Goal: Transaction & Acquisition: Book appointment/travel/reservation

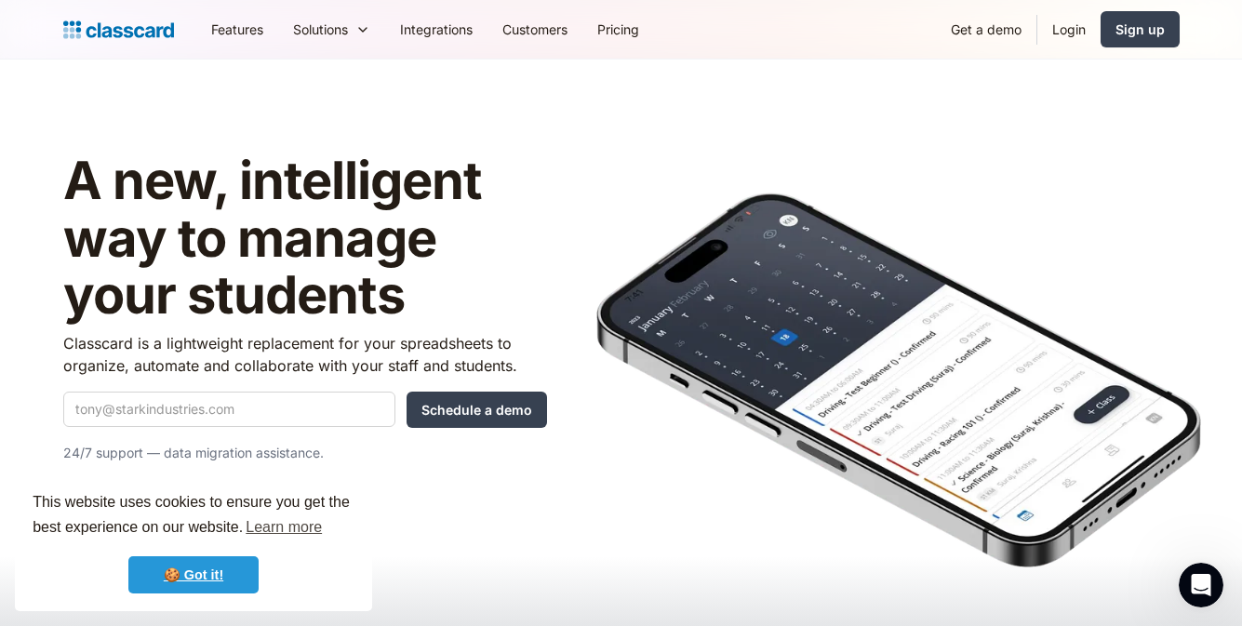
click at [207, 563] on link "🍪 Got it!" at bounding box center [193, 575] width 130 height 37
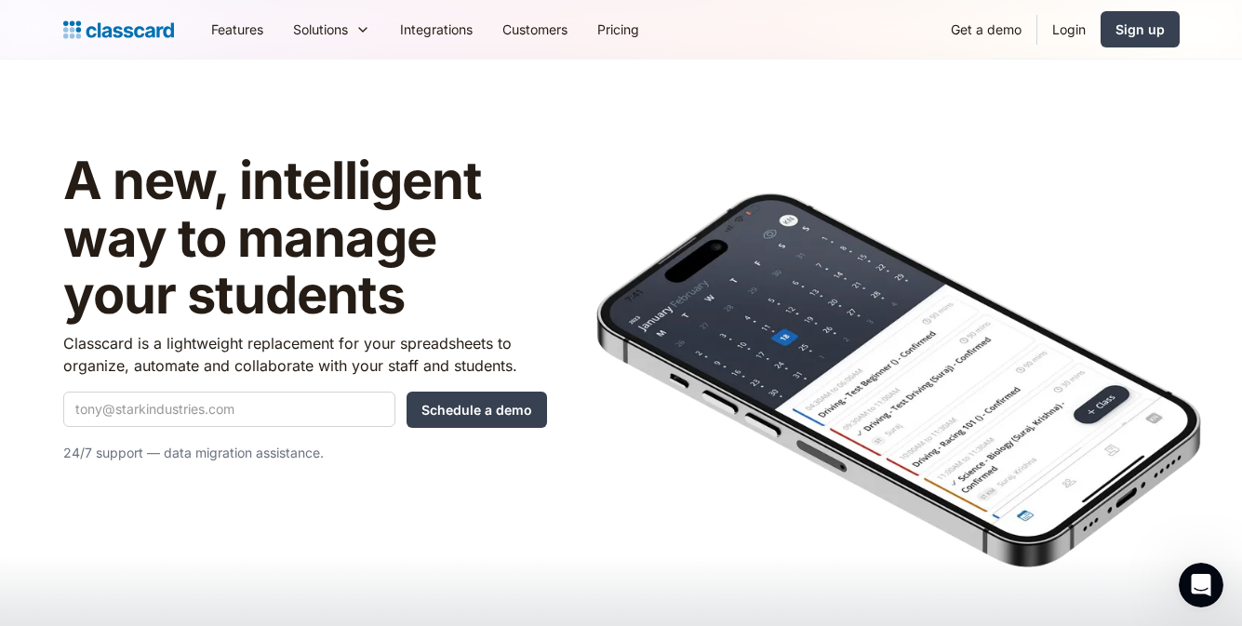
click at [221, 428] on div "A new, intelligent way to manage your students Classcard is a lightweight repla…" at bounding box center [305, 316] width 484 height 327
click at [225, 421] on input "Quick Demo Form" at bounding box center [229, 409] width 332 height 35
type input "f"
click at [137, 417] on input "[PERSON_NAME]" at bounding box center [229, 409] width 332 height 35
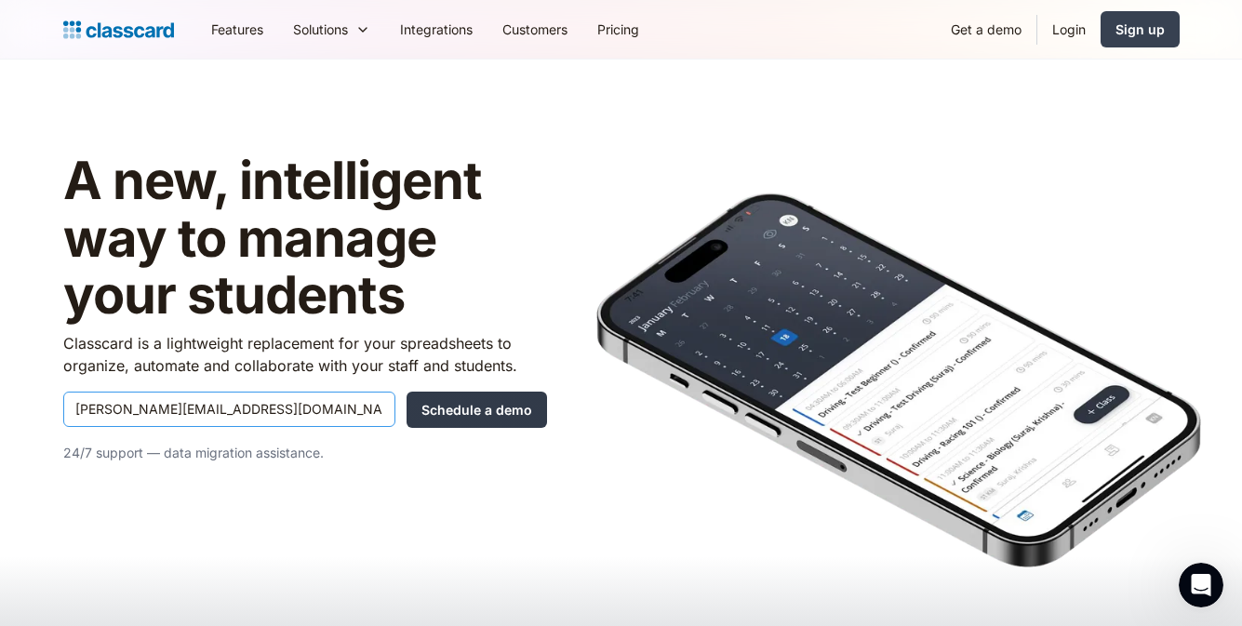
type input "[PERSON_NAME][EMAIL_ADDRESS][DOMAIN_NAME]"
click at [496, 411] on input "Schedule a demo" at bounding box center [477, 410] width 141 height 36
type input "Hang in there..."
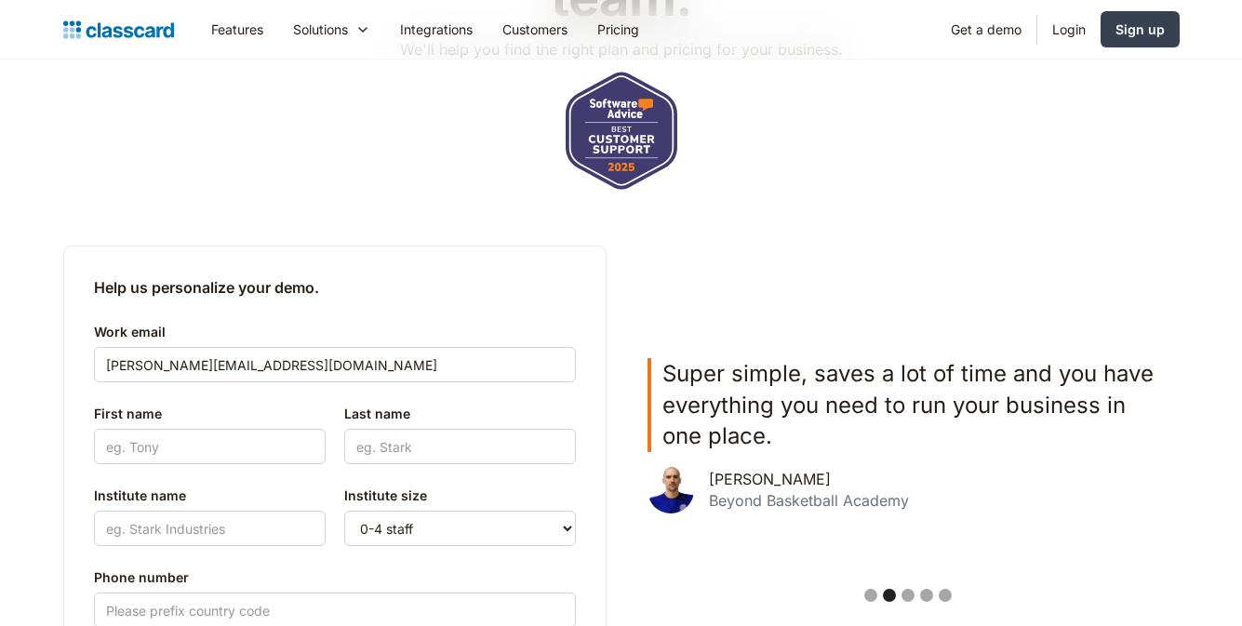
scroll to position [372, 0]
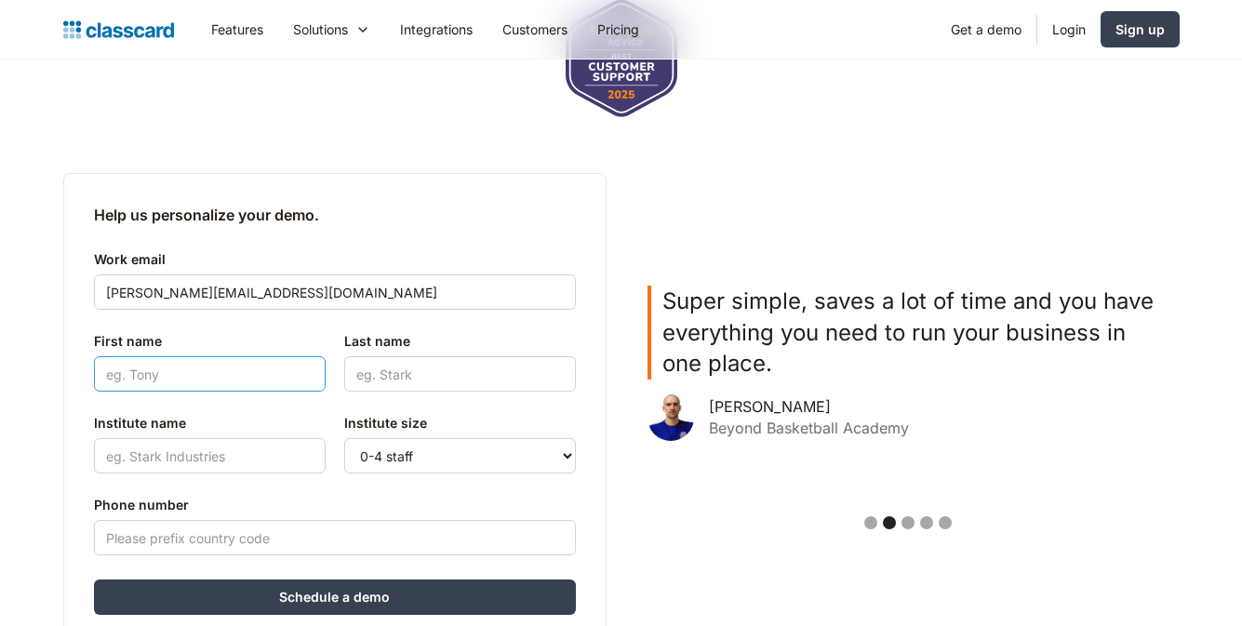
click at [216, 367] on input "First name" at bounding box center [210, 373] width 232 height 35
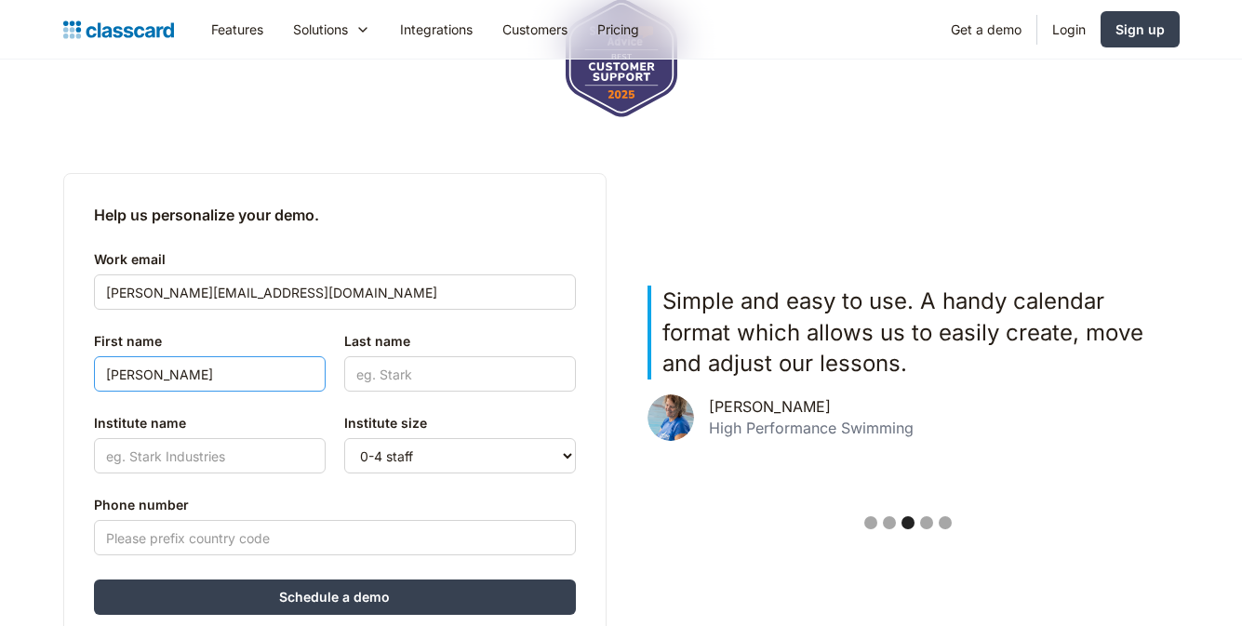
type input "Faraj"
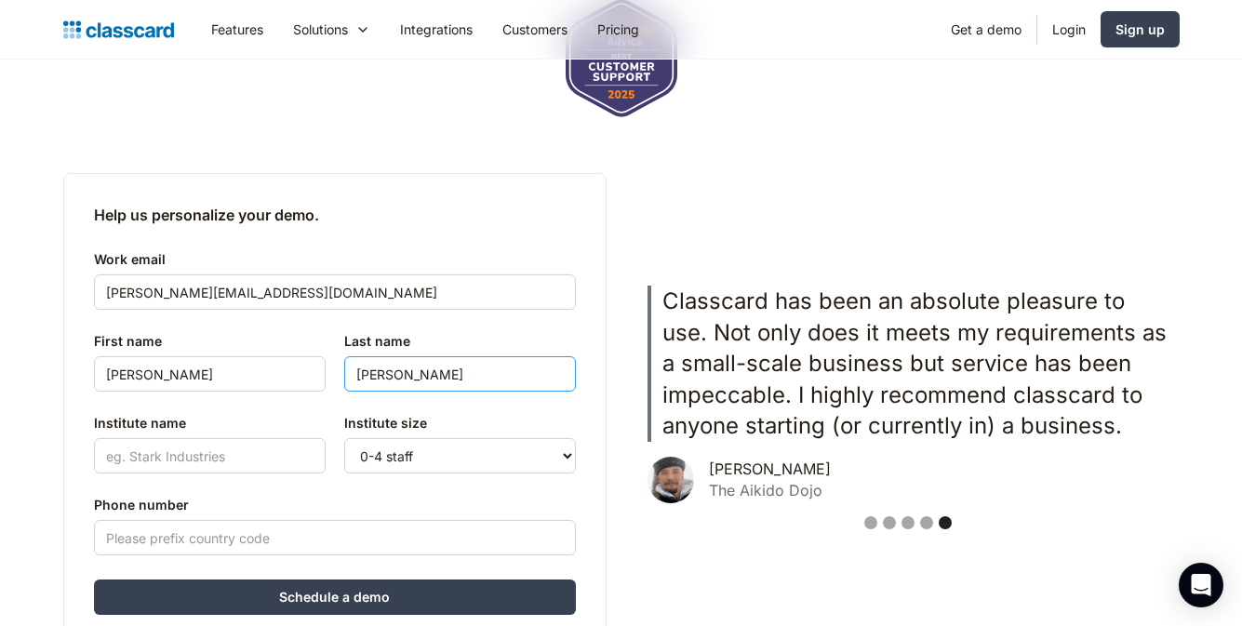
type input "Rizki Rayhanabil"
click at [165, 466] on input "Institute name" at bounding box center [210, 455] width 232 height 35
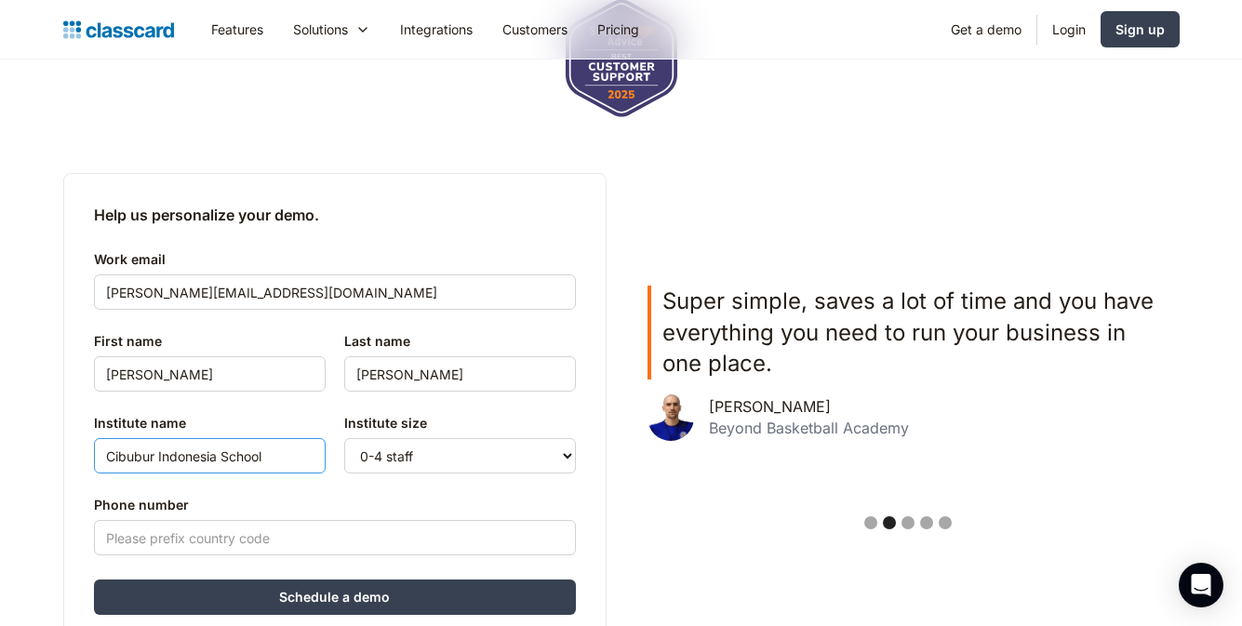
type input "Cibubur Indonesia School"
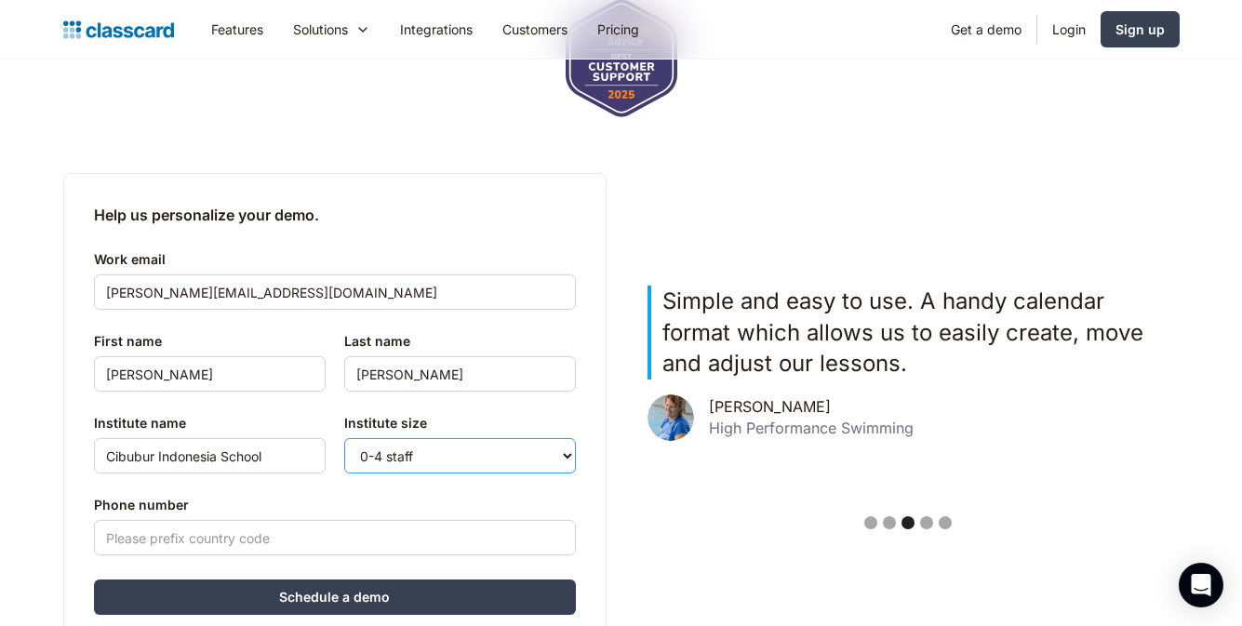
click at [448, 461] on select "0-4 staff 5-10 staff 11-25 staff 26-50 staff 51-100 staff 101+ staff" at bounding box center [460, 455] width 232 height 35
select select "11-25"
click at [344, 438] on select "0-4 staff 5-10 staff 11-25 staff 26-50 staff 51-100 staff 101+ staff" at bounding box center [460, 455] width 232 height 35
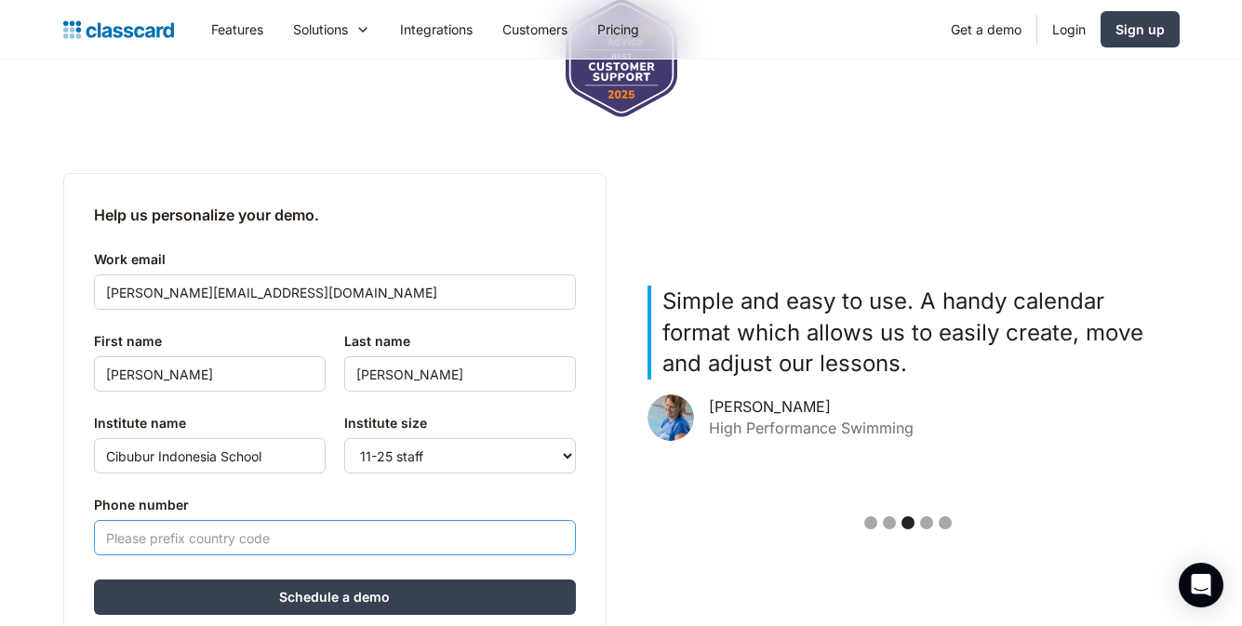
click at [356, 543] on input "Phone number" at bounding box center [335, 537] width 482 height 35
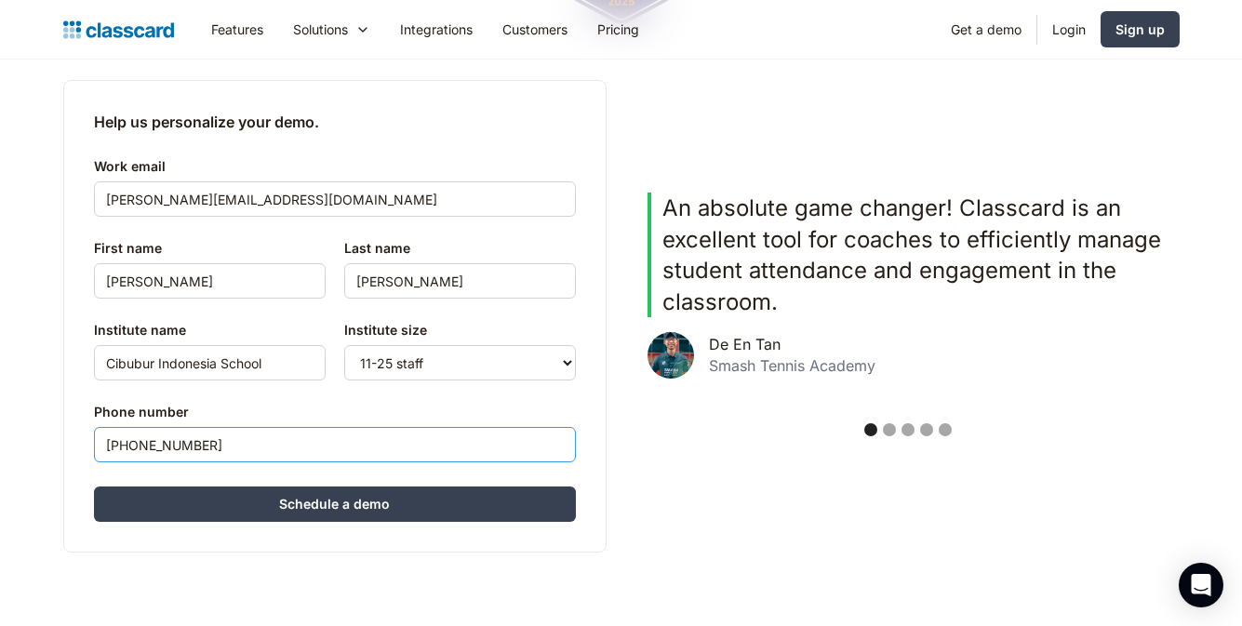
scroll to position [558, 0]
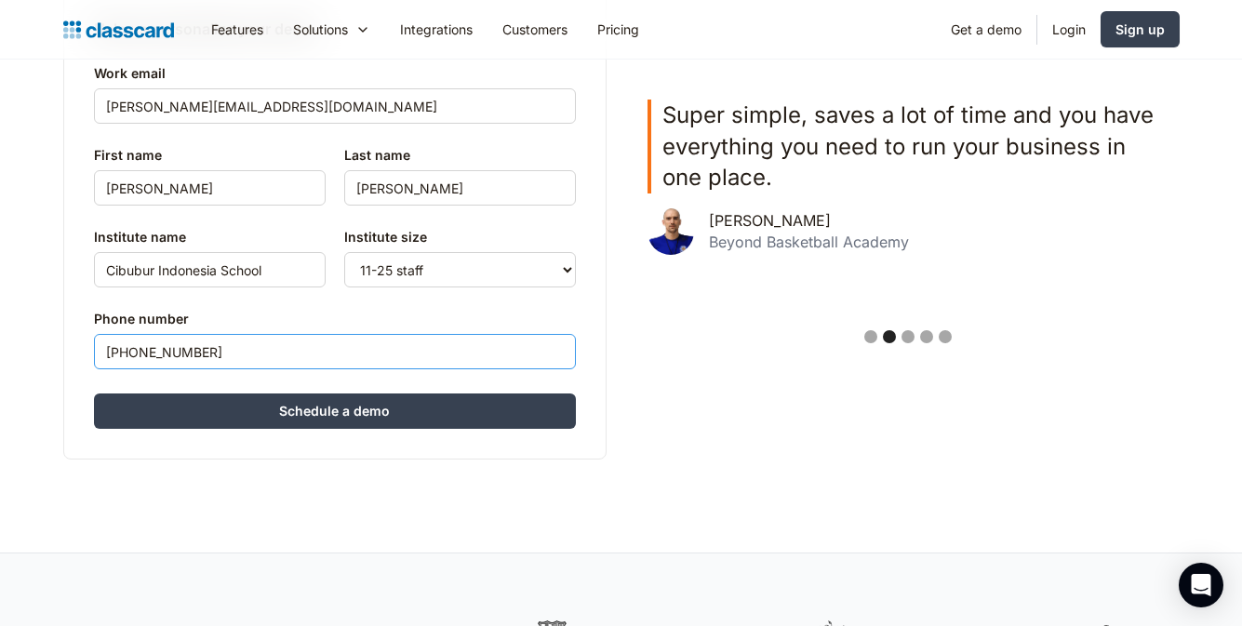
type input "+6282157841052"
click at [325, 443] on div "Help us personalize your demo. Work email faraj@cibuburindonesia.sch.id First n…" at bounding box center [334, 223] width 543 height 473
click at [355, 405] on input "Schedule a demo" at bounding box center [335, 411] width 482 height 35
type input "Hang in there..."
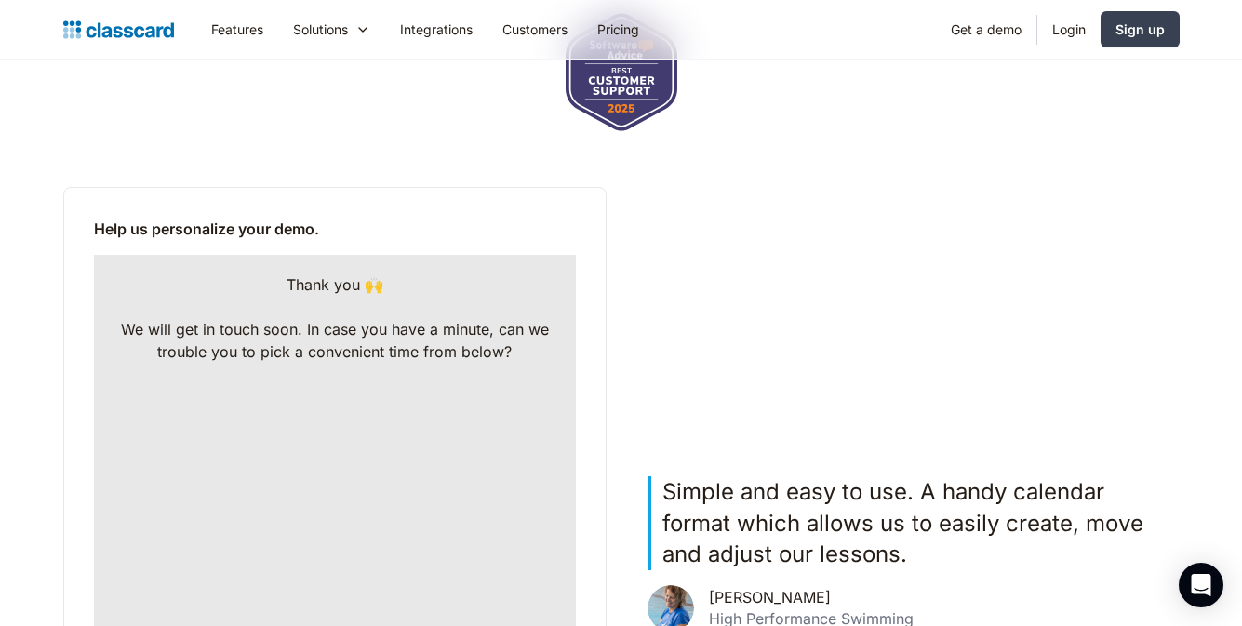
scroll to position [344, 0]
